Goal: Task Accomplishment & Management: Complete application form

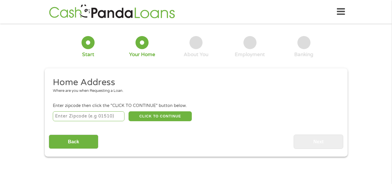
click at [85, 117] on input "number" at bounding box center [89, 116] width 72 height 10
type input "21218"
click at [141, 113] on button "CLICK TO CONTINUE" at bounding box center [159, 116] width 63 height 10
type input "21218"
type input "[GEOGRAPHIC_DATA]"
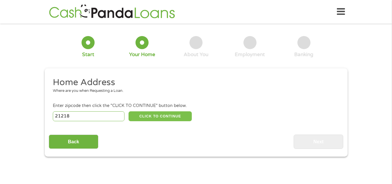
select select "[US_STATE]"
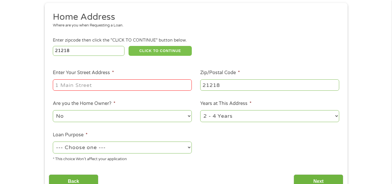
scroll to position [73, 0]
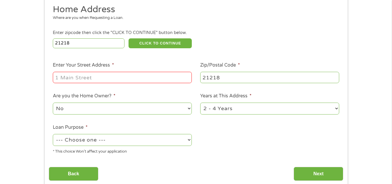
click at [137, 76] on input "Enter Your Street Address *" at bounding box center [122, 77] width 139 height 11
click at [102, 74] on input "Enter Your Street Address *" at bounding box center [122, 77] width 139 height 11
type input "[STREET_ADDRESS]"
click at [121, 110] on select "No Yes" at bounding box center [122, 108] width 139 height 12
click at [53, 102] on select "No Yes" at bounding box center [122, 108] width 139 height 12
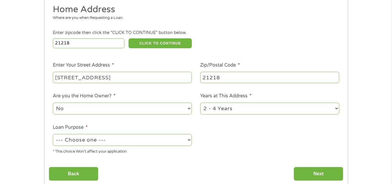
click at [258, 112] on select "1 Year or less 1 - 2 Years 2 - 4 Years Over 4 Years" at bounding box center [269, 108] width 139 height 12
select select "24months"
click at [200, 102] on select "1 Year or less 1 - 2 Years 2 - 4 Years Over 4 Years" at bounding box center [269, 108] width 139 height 12
click at [109, 142] on select "--- Choose one --- Pay Bills Debt Consolidation Home Improvement Major Purchase…" at bounding box center [122, 140] width 139 height 12
select select "homeimprovement"
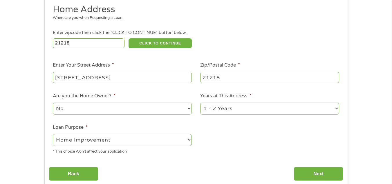
click at [53, 134] on select "--- Choose one --- Pay Bills Debt Consolidation Home Improvement Major Purchase…" at bounding box center [122, 140] width 139 height 12
click at [303, 176] on input "Next" at bounding box center [318, 173] width 50 height 14
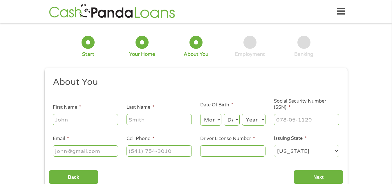
scroll to position [0, 0]
click at [106, 117] on input "First Name *" at bounding box center [85, 119] width 65 height 11
type input "N"
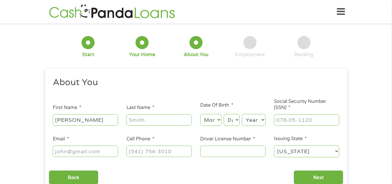
type input "[PERSON_NAME]"
click at [213, 125] on select "Month 1 2 3 4 5 6 7 8 9 10 11 12" at bounding box center [210, 120] width 21 height 12
select select "10"
click at [200, 114] on select "Month 1 2 3 4 5 6 7 8 9 10 11 12" at bounding box center [210, 120] width 21 height 12
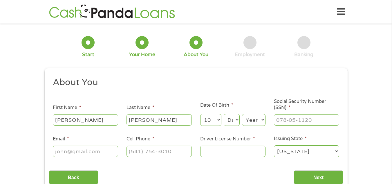
click at [237, 120] on select "Day 1 2 3 4 5 6 7 8 9 10 11 12 13 14 15 16 17 18 19 20 21 22 23 24 25 26 27 28 …" at bounding box center [232, 120] width 16 height 12
click at [224, 114] on select "Day 1 2 3 4 5 6 7 8 9 10 11 12 13 14 15 16 17 18 19 20 21 22 23 24 25 26 27 28 …" at bounding box center [232, 120] width 16 height 12
click at [236, 121] on select "Day 1 2 3 4 5 6 7 8 9 10 11 12 13 14 15 16 17 18 19 20 21 22 23 24 25 26 27 28 …" at bounding box center [232, 120] width 16 height 12
select select "29"
click at [224, 114] on select "Day 1 2 3 4 5 6 7 8 9 10 11 12 13 14 15 16 17 18 19 20 21 22 23 24 25 26 27 28 …" at bounding box center [232, 120] width 16 height 12
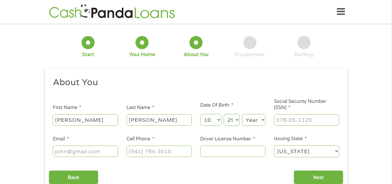
click at [253, 121] on select "Year [DATE] 2006 2005 2004 2003 2002 2001 2000 1999 1998 1997 1996 1995 1994 19…" at bounding box center [253, 120] width 23 height 12
select select "1962"
click at [242, 114] on select "Year [DATE] 2006 2005 2004 2003 2002 2001 2000 1999 1998 1997 1996 1995 1994 19…" at bounding box center [253, 120] width 23 height 12
click at [303, 117] on input "___-__-____" at bounding box center [306, 119] width 65 height 11
type input "216-86-5175"
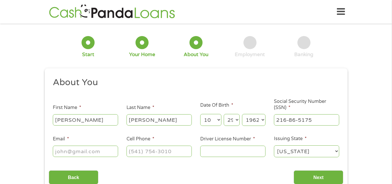
click at [89, 153] on input "Email *" at bounding box center [85, 150] width 65 height 11
type input "[EMAIL_ADDRESS][DOMAIN_NAME]"
click at [135, 153] on input "(___) ___-____" at bounding box center [158, 150] width 65 height 11
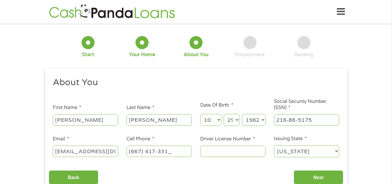
type input "[PHONE_NUMBER]"
click at [230, 155] on input "Driver License Number *" at bounding box center [232, 150] width 65 height 11
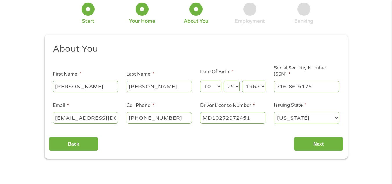
scroll to position [45, 0]
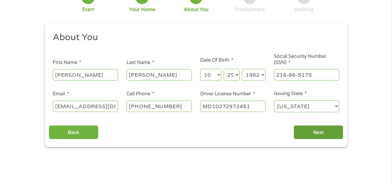
type input "MD10272972451"
click at [329, 133] on input "Next" at bounding box center [318, 132] width 50 height 14
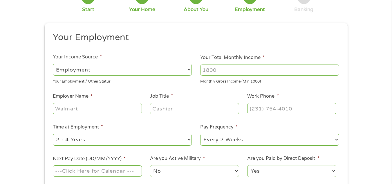
scroll to position [0, 0]
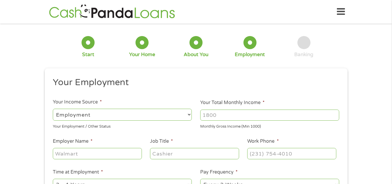
click at [185, 113] on select "--- Choose one --- Employment [DEMOGRAPHIC_DATA] Benefits" at bounding box center [122, 114] width 139 height 12
select select "benefits"
click at [53, 108] on select "--- Choose one --- Employment [DEMOGRAPHIC_DATA] Benefits" at bounding box center [122, 114] width 139 height 12
type input "Other"
type input "[PHONE_NUMBER]"
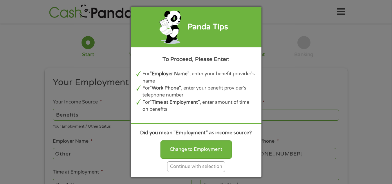
click at [193, 168] on div "Continue with selection" at bounding box center [196, 166] width 58 height 11
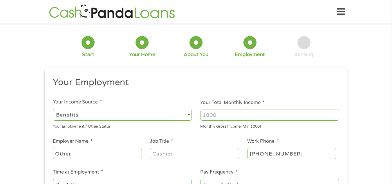
click at [214, 116] on input "Your Total Monthly Income *" at bounding box center [269, 114] width 139 height 11
type input "1901"
click at [104, 152] on input "Other" at bounding box center [97, 153] width 89 height 11
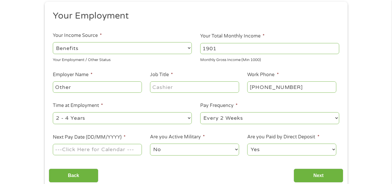
scroll to position [68, 0]
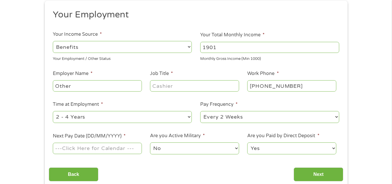
click at [176, 86] on input "Job Title *" at bounding box center [194, 85] width 89 height 11
type input "BENEFITS"
click at [228, 119] on select "--- Choose one --- Every 2 Weeks Every Week Monthly Semi-Monthly" at bounding box center [269, 117] width 139 height 12
select select "monthly"
click at [200, 111] on select "--- Choose one --- Every 2 Weeks Every Week Monthly Semi-Monthly" at bounding box center [269, 117] width 139 height 12
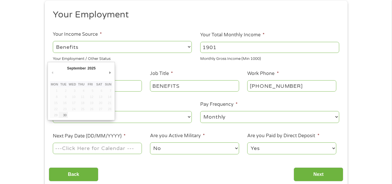
click at [83, 150] on input "Next Pay Date (DD/MM/YYYY) *" at bounding box center [97, 147] width 89 height 11
type input "[DATE]"
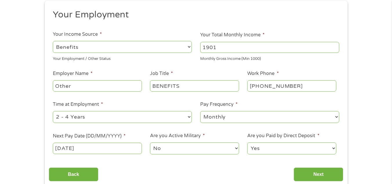
click at [196, 144] on select "No Yes" at bounding box center [194, 148] width 89 height 12
click at [324, 172] on input "Next" at bounding box center [318, 174] width 50 height 14
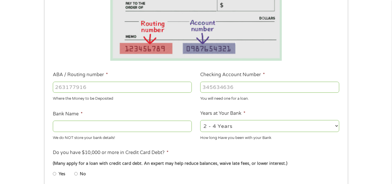
scroll to position [119, 0]
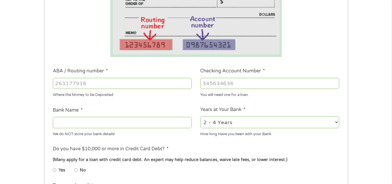
click at [154, 86] on input "ABA / Routing number *" at bounding box center [122, 83] width 139 height 11
type input "054000030"
type input "PNC BANK NA"
type input "054000030"
click at [229, 81] on input "Checking Account Number *" at bounding box center [269, 83] width 139 height 11
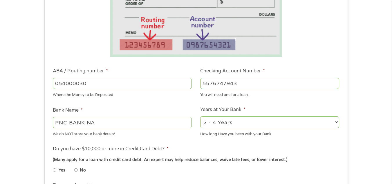
type input "5576747943"
click at [216, 123] on select "2 - 4 Years 6 - 12 Months 1 - 2 Years Over 4 Years" at bounding box center [269, 122] width 139 height 12
select select "60months"
click at [200, 116] on select "2 - 4 Years 6 - 12 Months 1 - 2 Years Over 4 Years" at bounding box center [269, 122] width 139 height 12
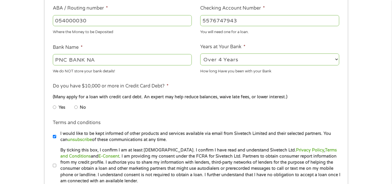
scroll to position [184, 0]
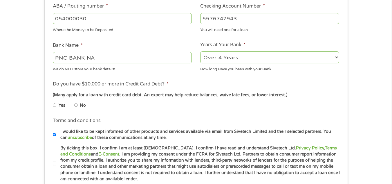
click at [77, 107] on input "No" at bounding box center [75, 104] width 3 height 9
radio input "true"
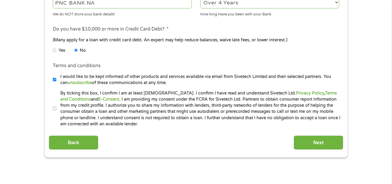
scroll to position [239, 0]
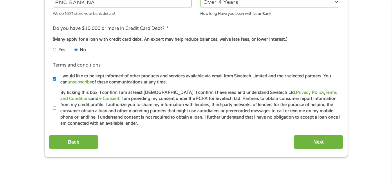
click at [56, 109] on input "By ticking this box, I confirm I am at least [DEMOGRAPHIC_DATA]. I confirm I ha…" at bounding box center [54, 107] width 3 height 9
checkbox input "true"
click at [320, 143] on input "Next" at bounding box center [318, 142] width 50 height 14
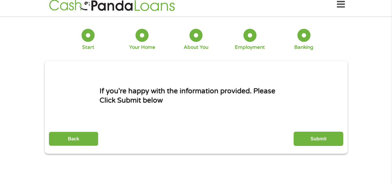
scroll to position [0, 0]
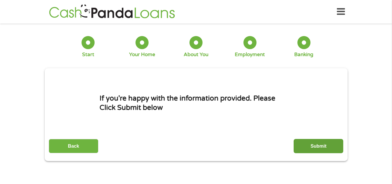
click at [325, 144] on input "Submit" at bounding box center [318, 146] width 50 height 14
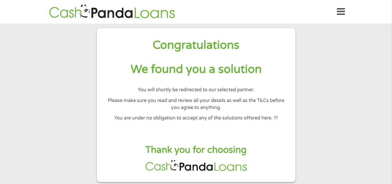
click at [359, 102] on section "Congratulations We found you a solution You will shortly be redirected to our s…" at bounding box center [196, 104] width 392 height 163
